Goal: Task Accomplishment & Management: Manage account settings

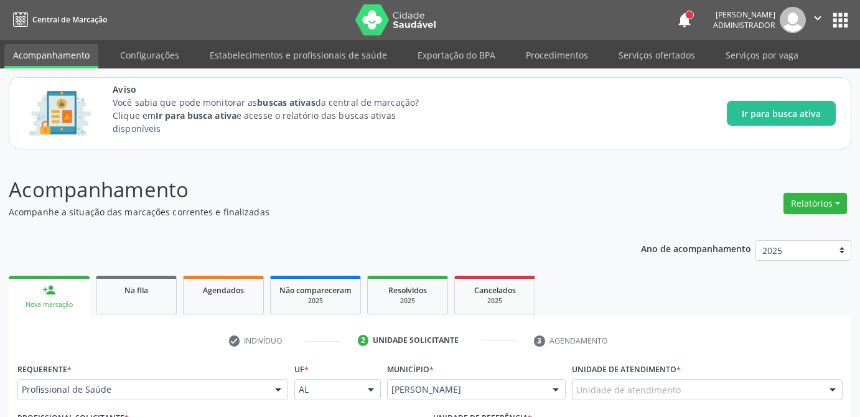
scroll to position [382, 0]
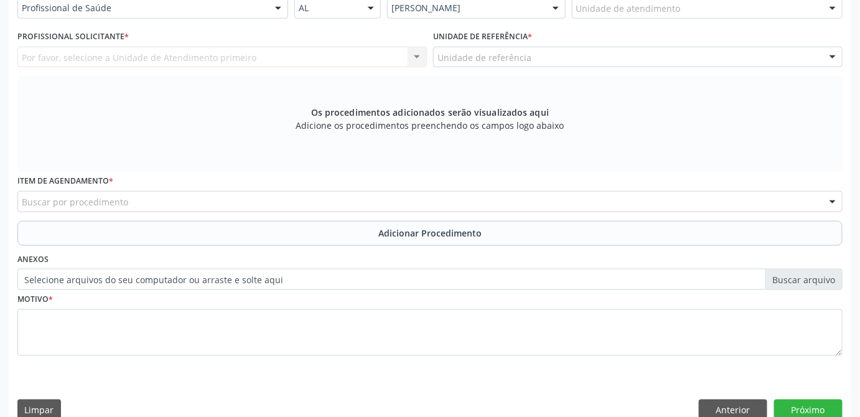
click at [240, 54] on div "Por favor, selecione a Unidade de Atendimento primeiro Nenhum resultado encontr…" at bounding box center [222, 57] width 410 height 21
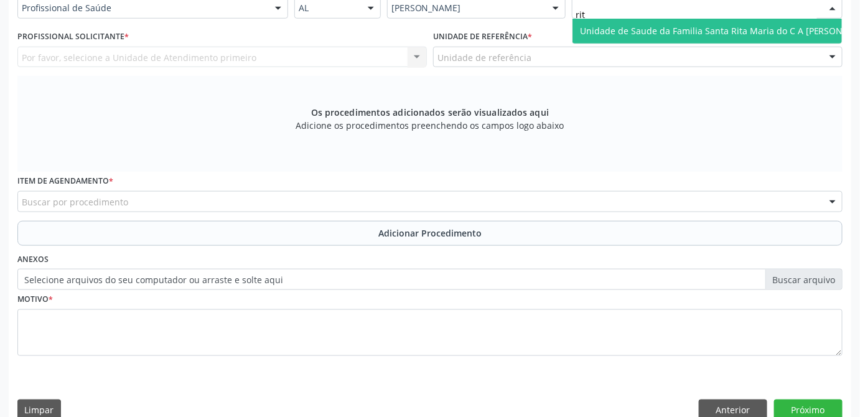
type input "rita"
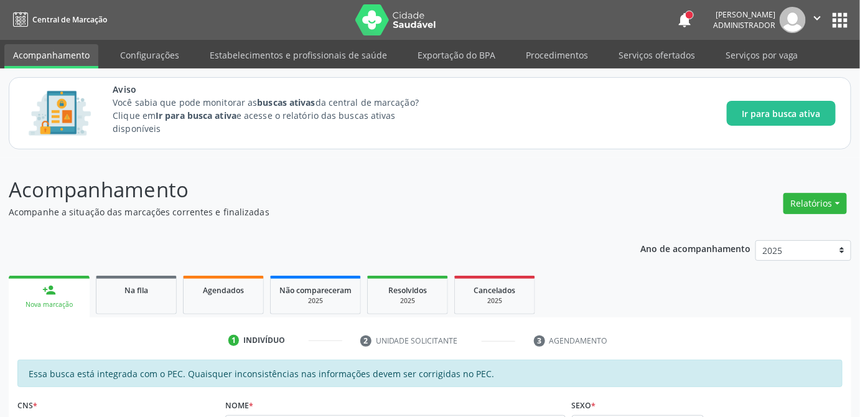
scroll to position [382, 0]
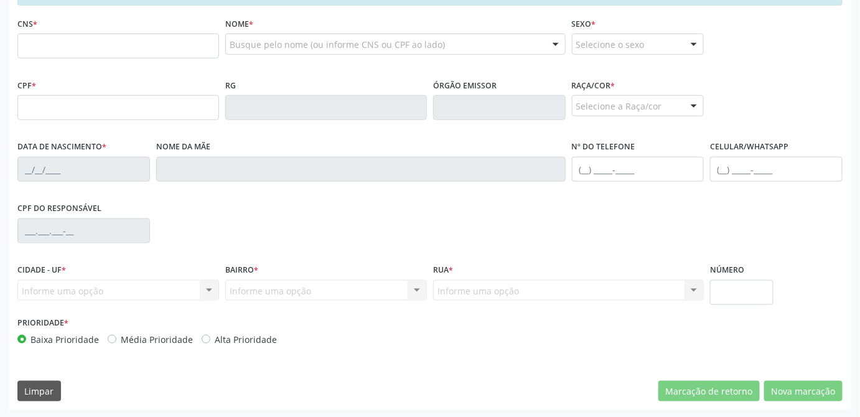
click at [154, 43] on input "text" at bounding box center [118, 46] width 202 height 25
type input "708 6000 6342 4384"
type input "[DATE]"
type input "[PERSON_NAME]"
type input "[PHONE_NUMBER]"
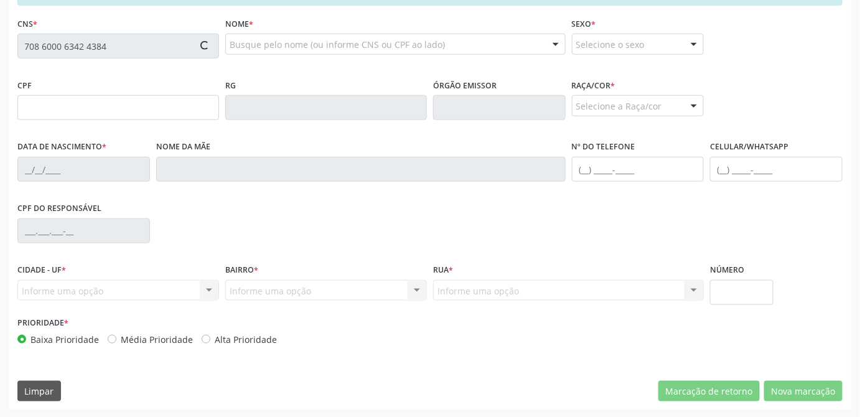
type input "21"
type input "020.389.394-89"
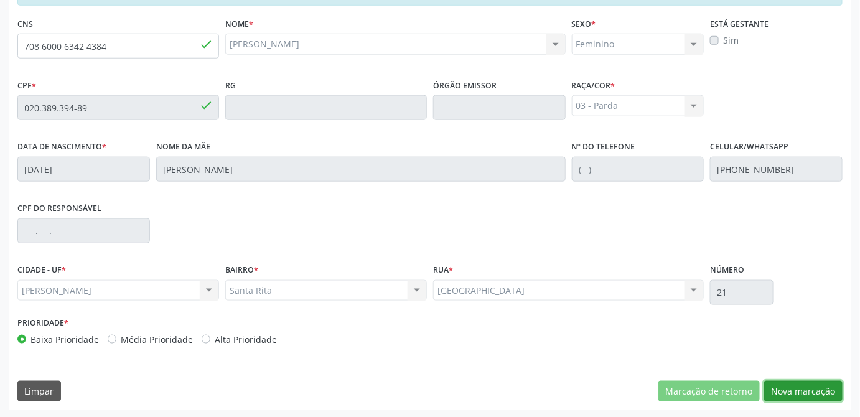
click at [802, 392] on button "Nova marcação" at bounding box center [803, 391] width 78 height 21
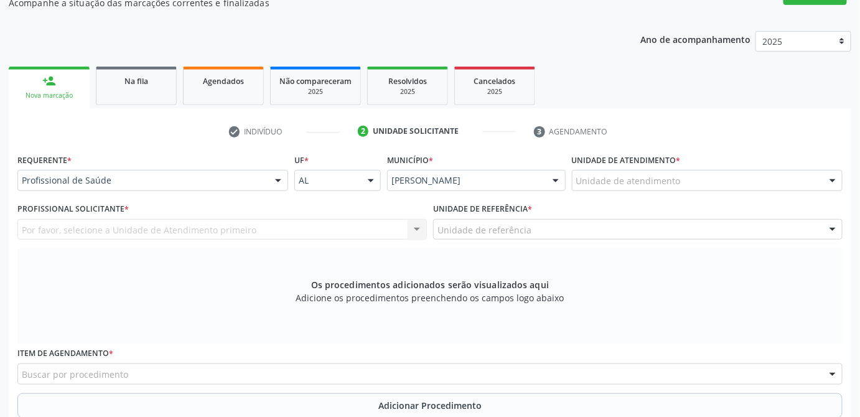
scroll to position [209, 0]
click at [765, 179] on div "Unidade de atendimento" at bounding box center [707, 181] width 271 height 21
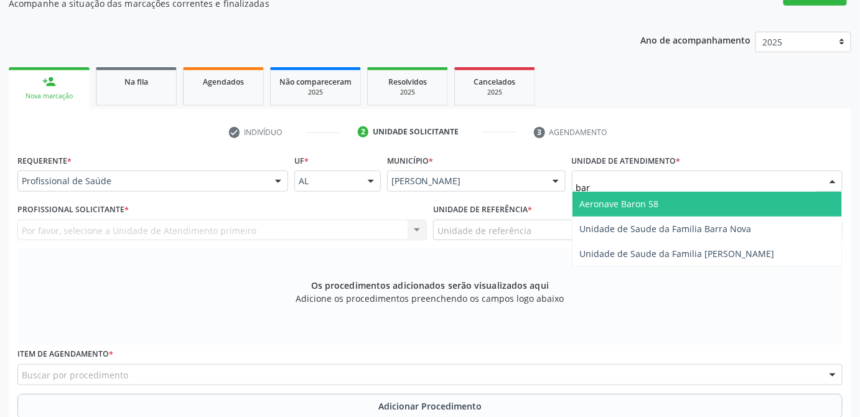
type input "barr"
click at [710, 208] on span "Unidade de Saude da Familia Barra Nova" at bounding box center [666, 204] width 172 height 12
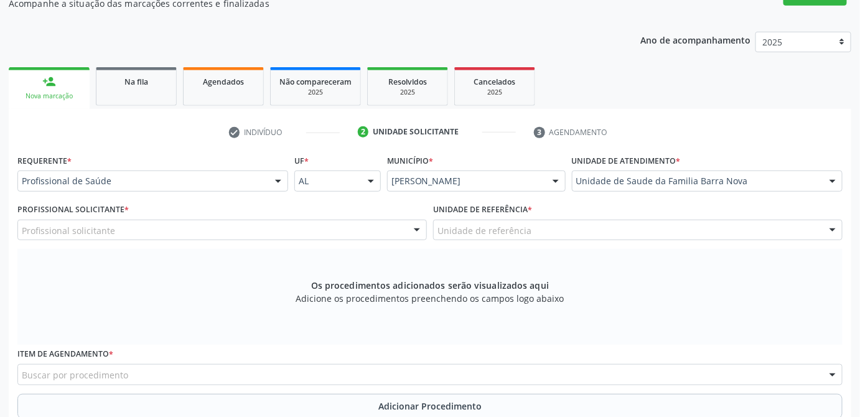
click at [192, 229] on div "Profissional solicitante" at bounding box center [222, 230] width 410 height 21
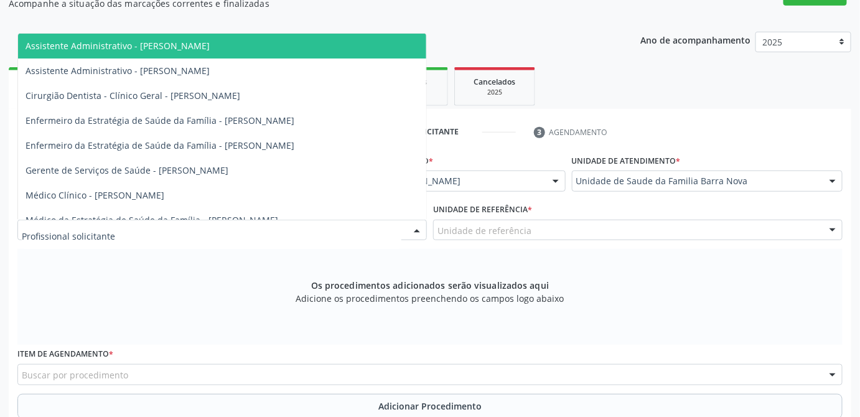
click at [327, 231] on div at bounding box center [222, 230] width 410 height 21
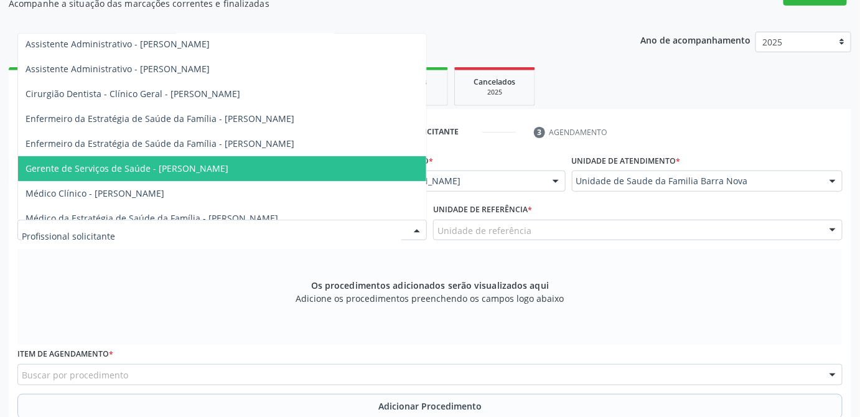
scroll to position [0, 0]
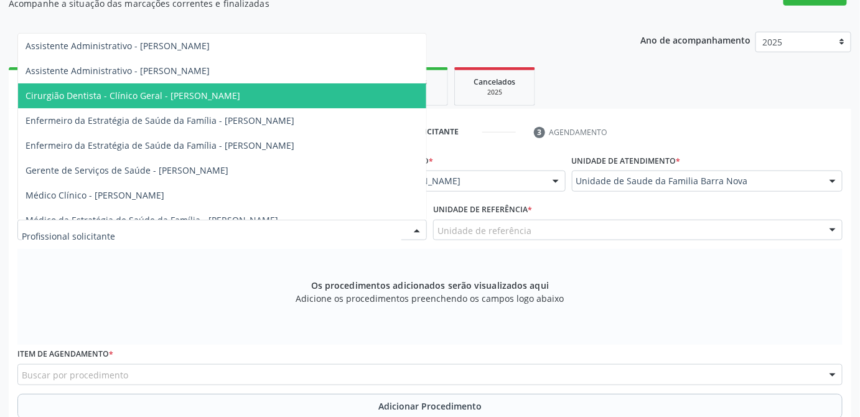
click at [305, 96] on span "Cirurgião Dentista - Clínico Geral - Daniella Lopes de Oliveira" at bounding box center [222, 95] width 408 height 25
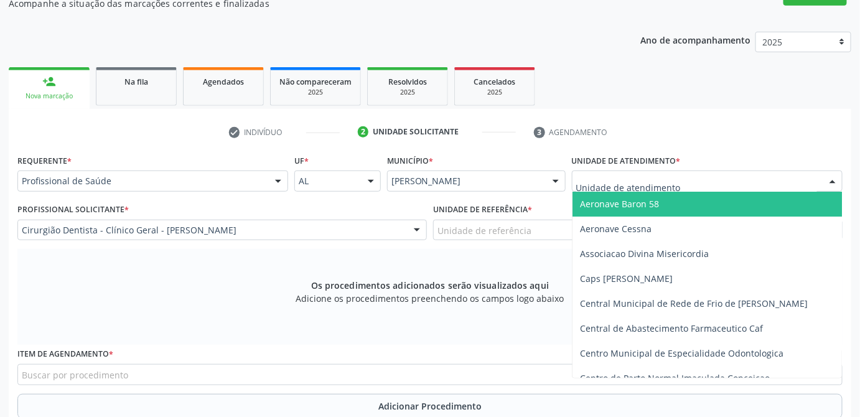
click at [690, 186] on div at bounding box center [707, 181] width 271 height 21
click at [417, 228] on div at bounding box center [417, 230] width 19 height 21
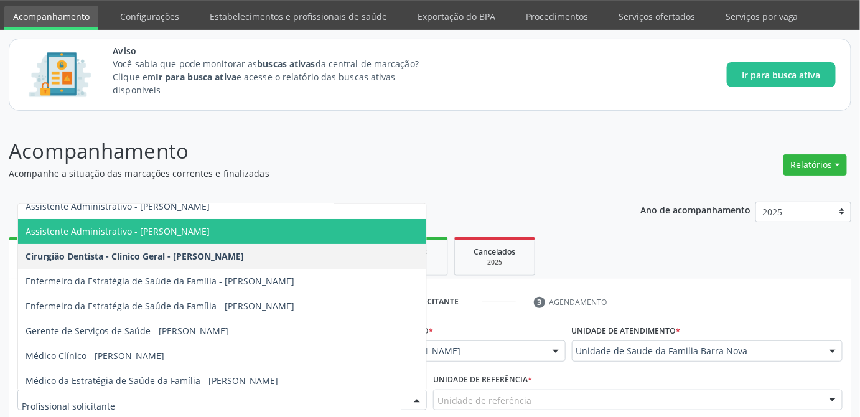
scroll to position [8, 0]
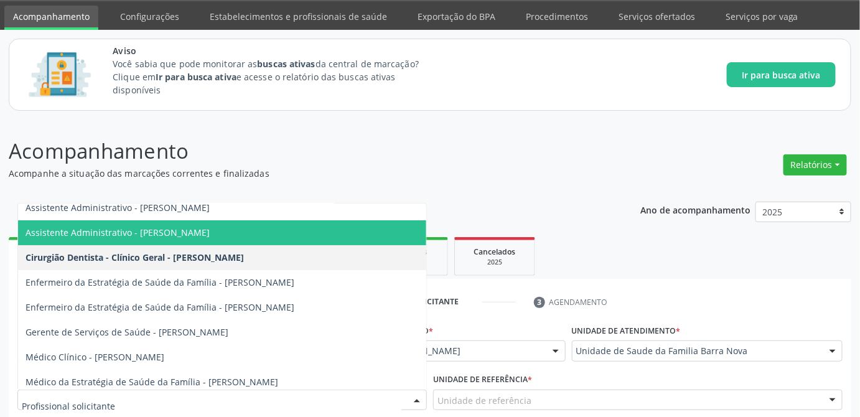
click at [768, 301] on ul "check Indivíduo 2 Unidade solicitante 3 Agendamento" at bounding box center [430, 302] width 843 height 21
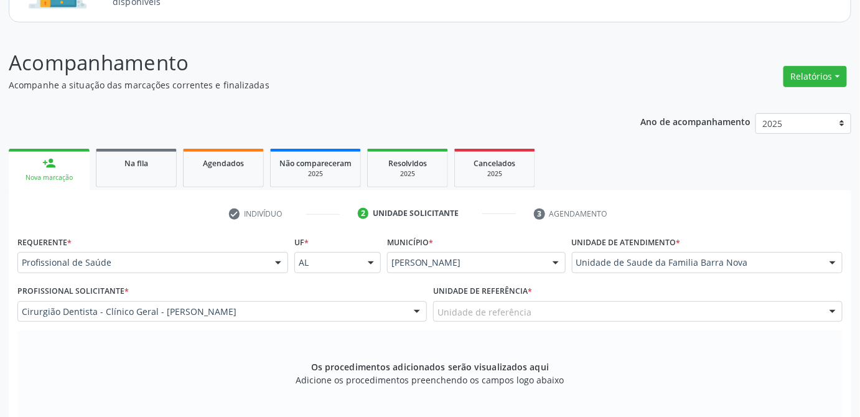
scroll to position [0, 0]
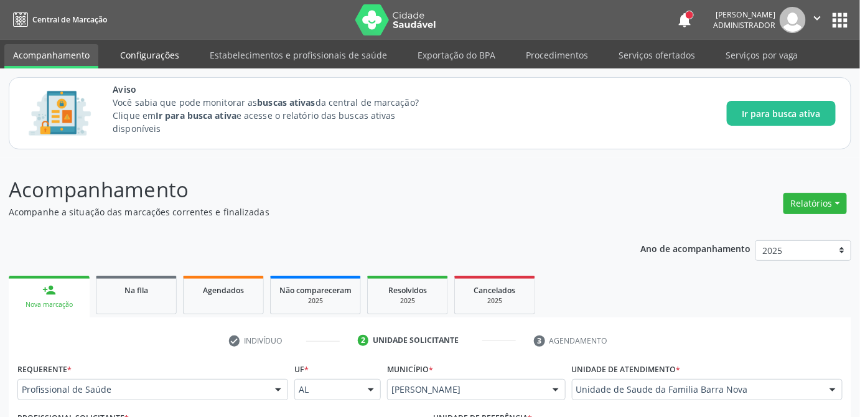
click at [149, 57] on link "Configurações" at bounding box center [149, 55] width 77 height 22
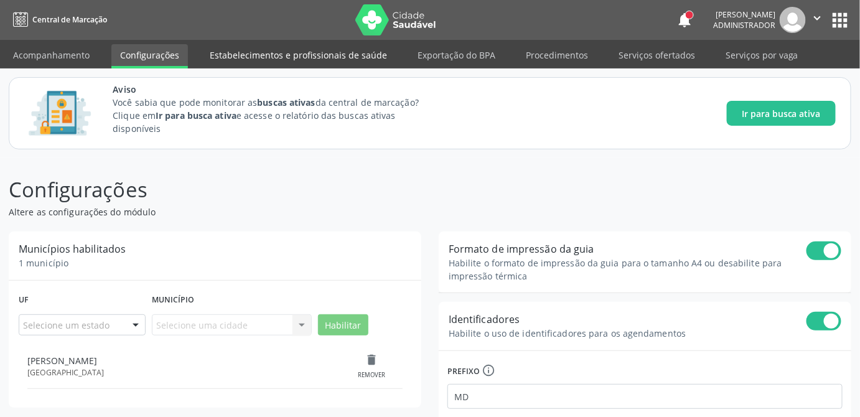
click at [300, 56] on link "Estabelecimentos e profissionais de saúde" at bounding box center [298, 55] width 195 height 22
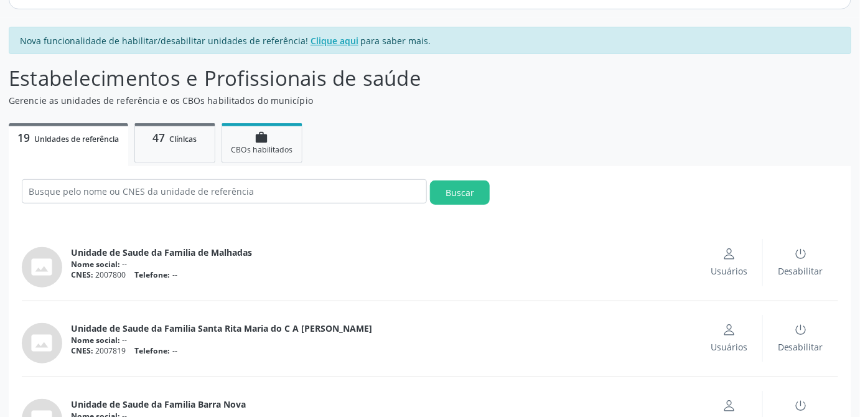
scroll to position [214, 0]
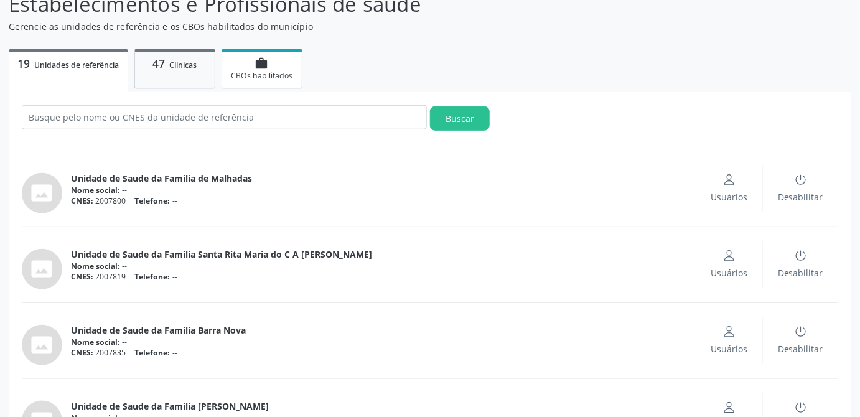
click at [251, 75] on span "CBOs habilitados" at bounding box center [262, 75] width 62 height 11
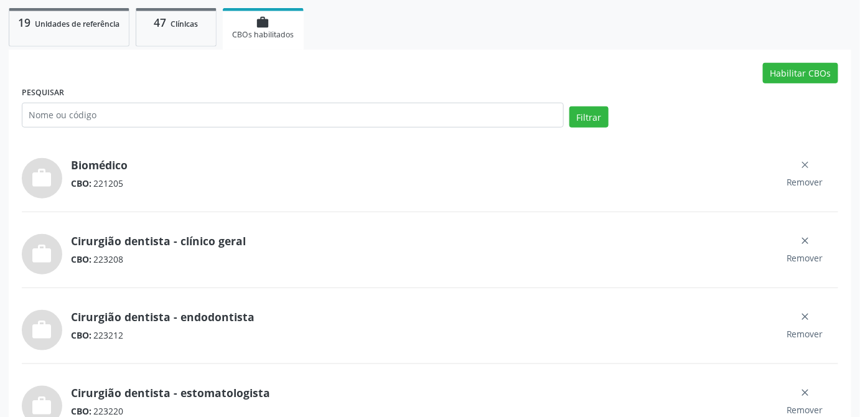
scroll to position [241, 0]
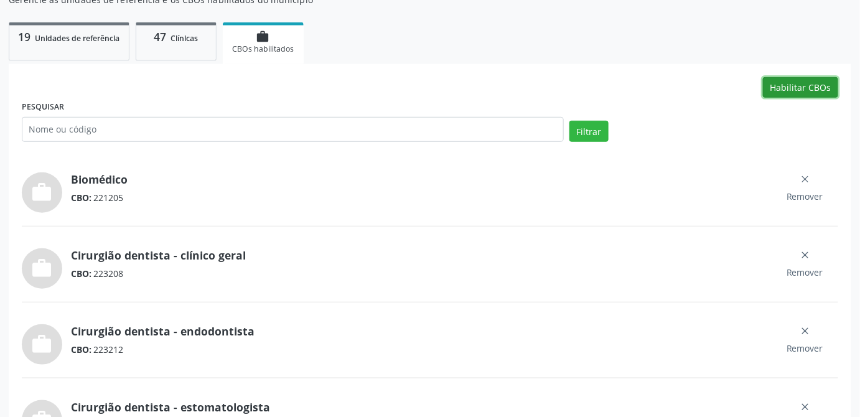
click at [822, 90] on button "Habilitar CBOs" at bounding box center [800, 87] width 75 height 21
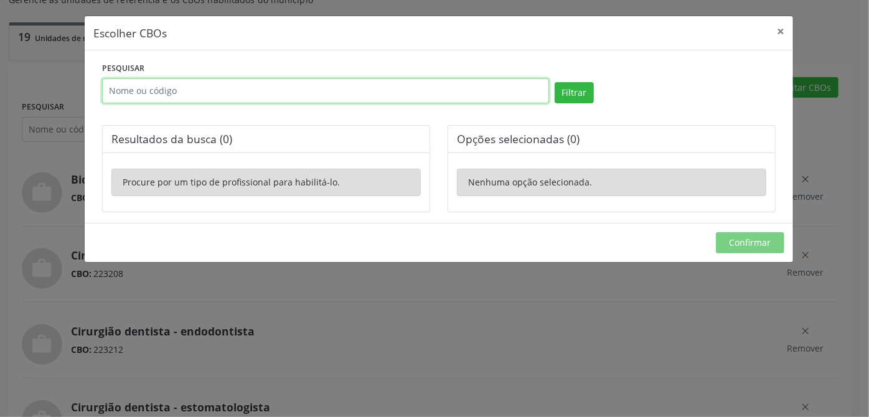
click at [403, 94] on input "text" at bounding box center [325, 90] width 447 height 25
click at [299, 90] on input "text" at bounding box center [325, 90] width 447 height 25
paste input "223293"
type input "223293"
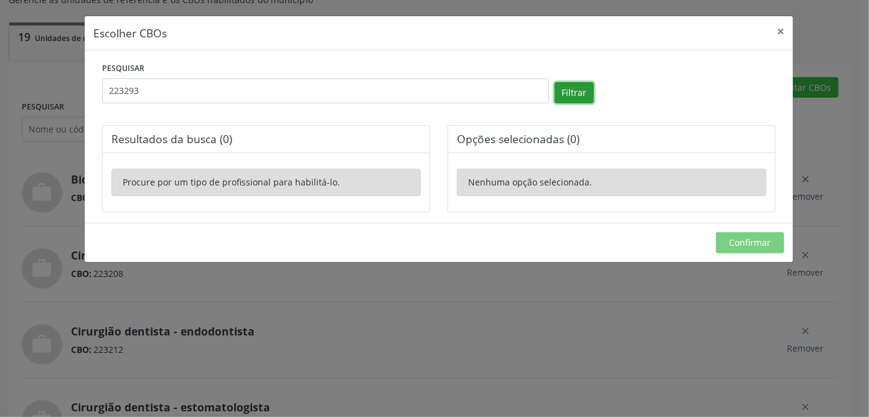
click at [572, 95] on button "Filtrar" at bounding box center [574, 92] width 39 height 21
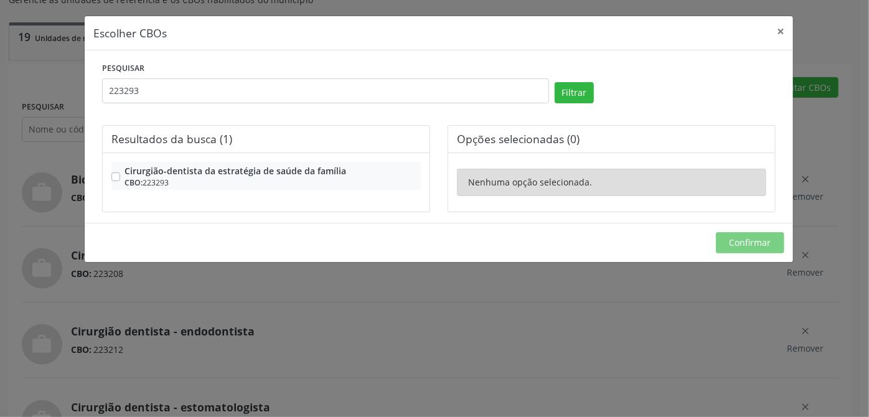
click at [124, 176] on label "Cirurgião-dentista da estratégia de saúde da família CBO: 223293" at bounding box center [272, 176] width 296 height 24
click at [112, 176] on input "Cirurgião-dentista da estratégia de saúde da família CBO: 223293" at bounding box center [115, 169] width 9 height 11
checkbox input "true"
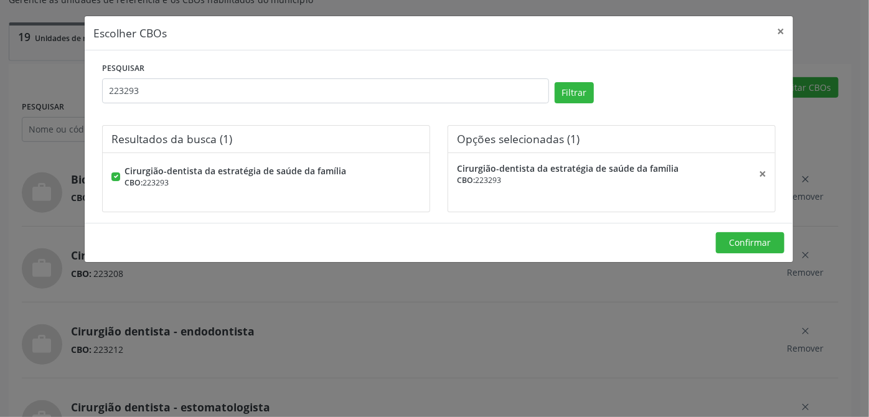
drag, startPoint x: 211, startPoint y: 35, endPoint x: 345, endPoint y: 70, distance: 138.9
click at [345, 70] on div "Escolher CBOs × PESQUISAR 223293 Filtrar Resultados da busca (1) Cirurgião-dent…" at bounding box center [439, 139] width 710 height 247
click at [344, 70] on div "PESQUISAR 223293" at bounding box center [325, 85] width 453 height 53
click at [737, 237] on span "Confirmar" at bounding box center [750, 243] width 42 height 12
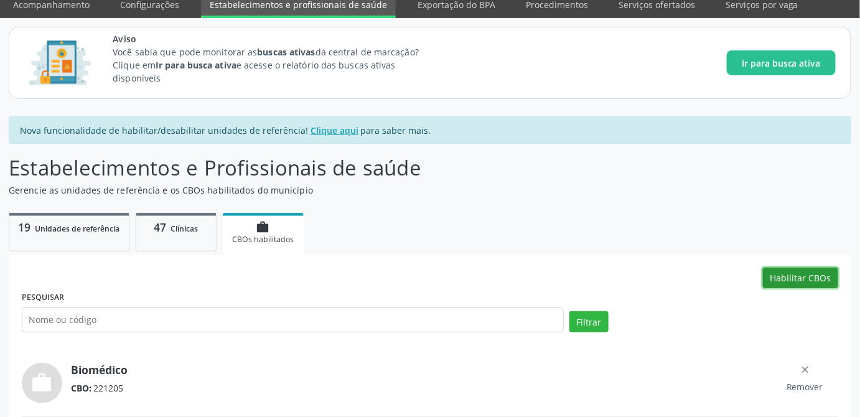
scroll to position [0, 0]
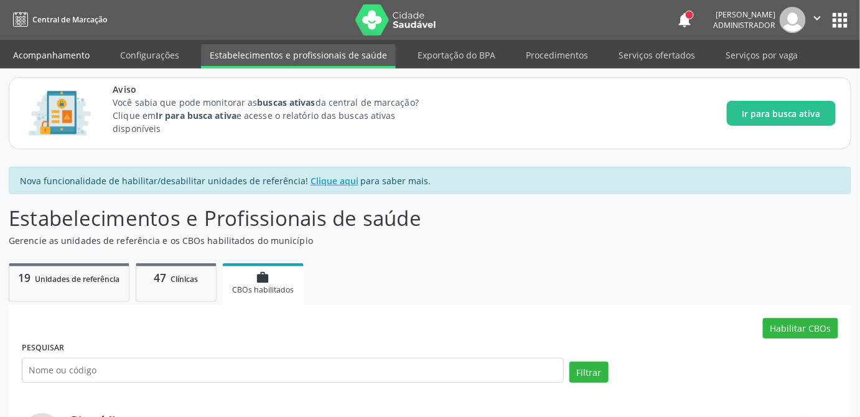
click at [44, 49] on link "Acompanhamento" at bounding box center [51, 55] width 94 height 22
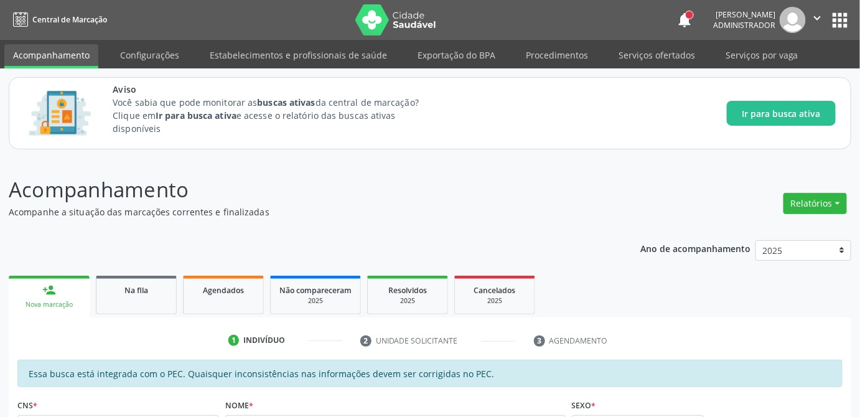
scroll to position [56, 0]
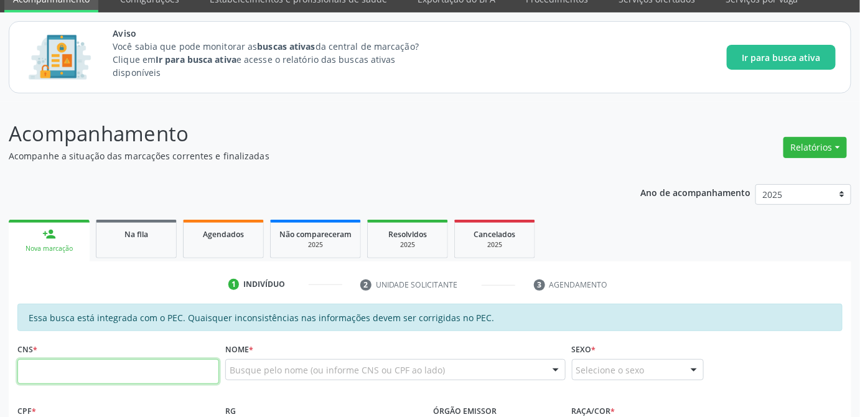
click at [100, 368] on input "text" at bounding box center [118, 371] width 202 height 25
type input "708 6000 6342 4384"
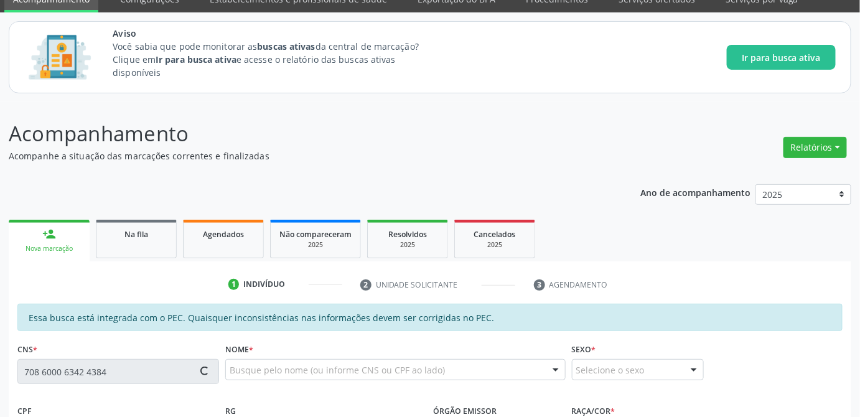
type input "020.389.394-89"
type input "17/03/1977"
type input "Jivoneide da Silva Ramalho"
type input "(82) 99119-9053"
type input "21"
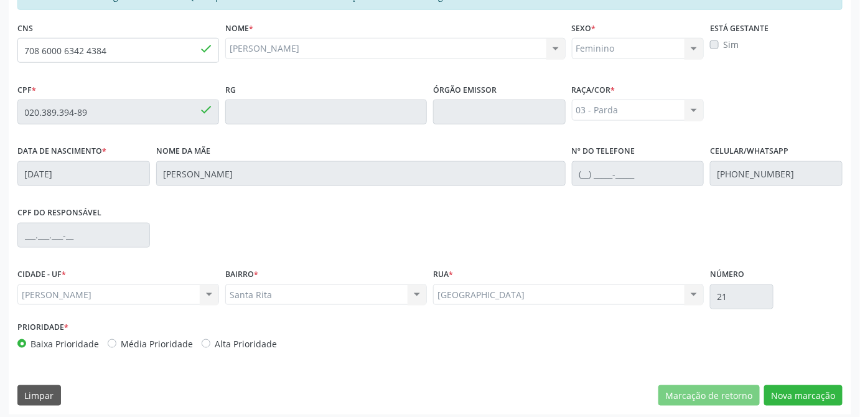
scroll to position [378, 0]
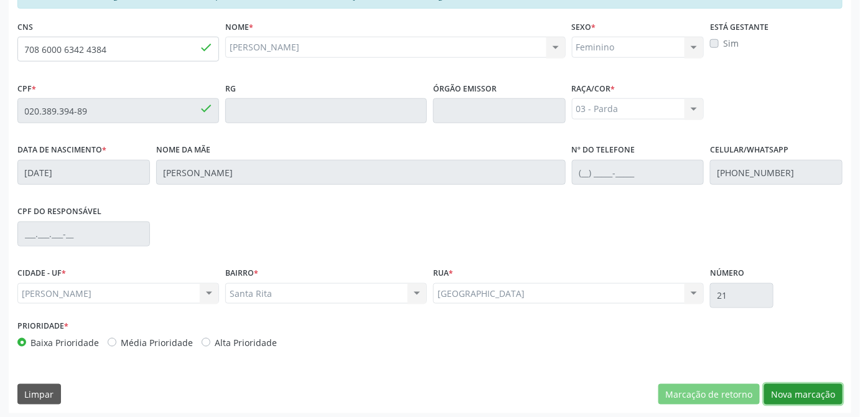
click at [814, 393] on button "Nova marcação" at bounding box center [803, 394] width 78 height 21
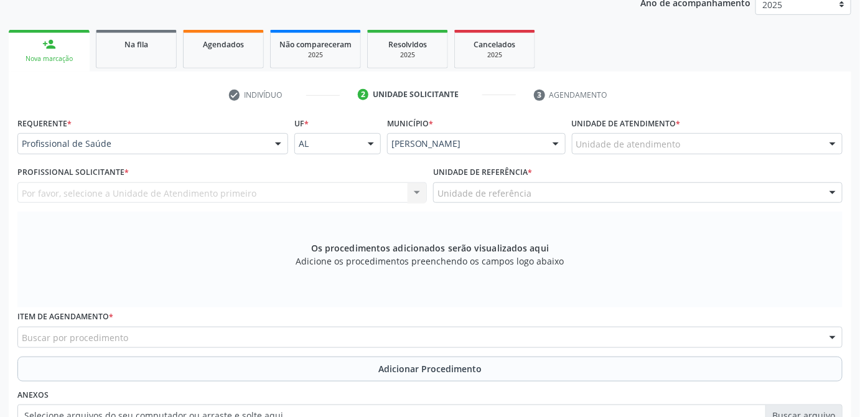
scroll to position [243, 0]
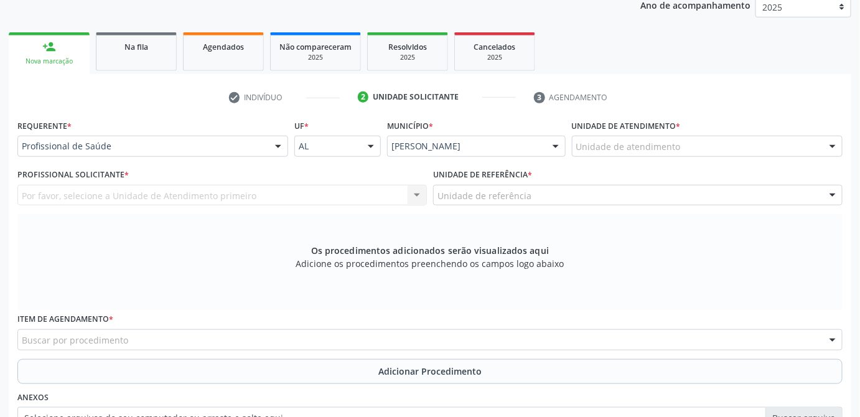
click at [720, 153] on div "Unidade de atendimento" at bounding box center [707, 146] width 271 height 21
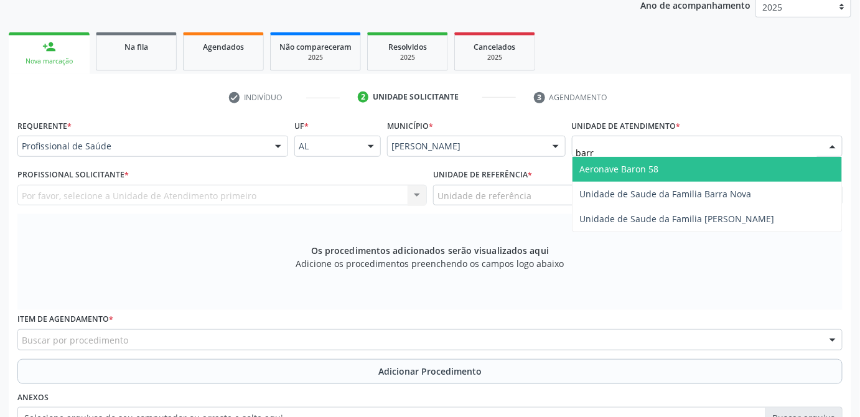
type input "barra"
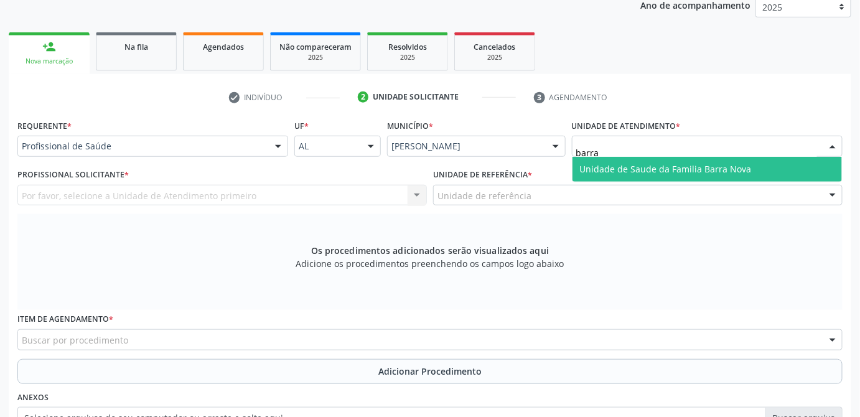
click at [720, 171] on span "Unidade de Saude da Familia Barra Nova" at bounding box center [666, 169] width 172 height 12
